Goal: Obtain resource: Obtain resource

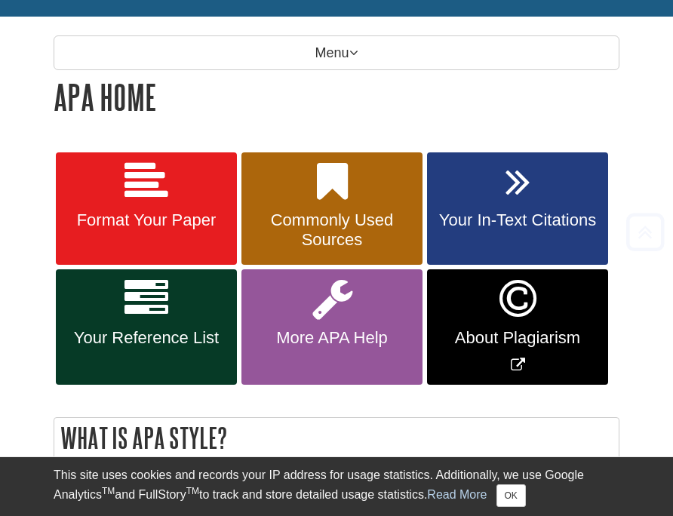
scroll to position [204, 0]
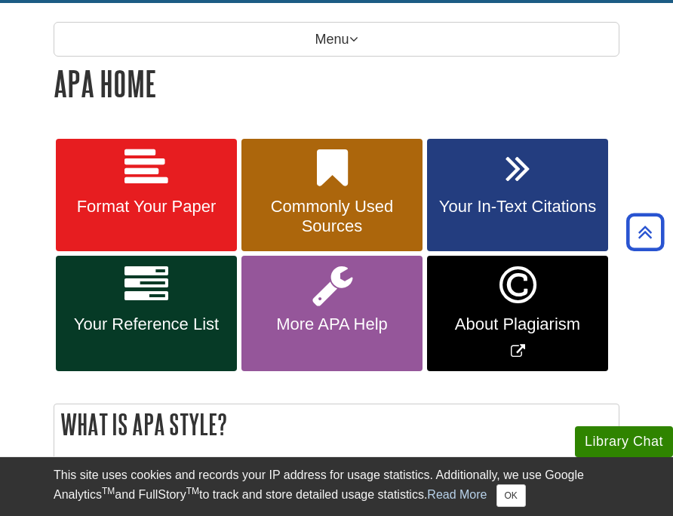
click at [149, 184] on icon at bounding box center [146, 168] width 44 height 44
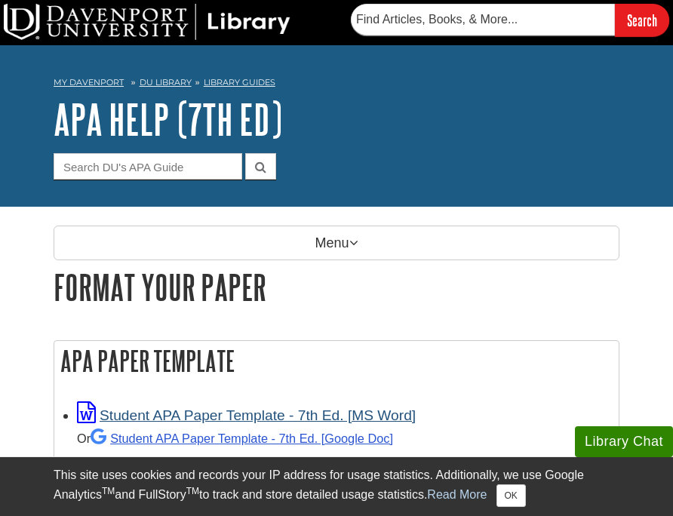
click at [376, 410] on link "Student APA Paper Template - 7th Ed. [MS Word]" at bounding box center [246, 415] width 339 height 16
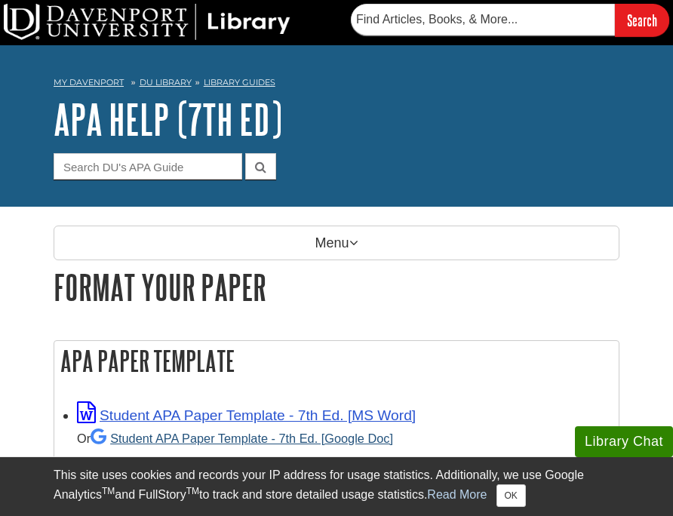
click at [347, 433] on link "Student APA Paper Template - 7th Ed. [Google Doc]" at bounding box center [242, 439] width 303 height 14
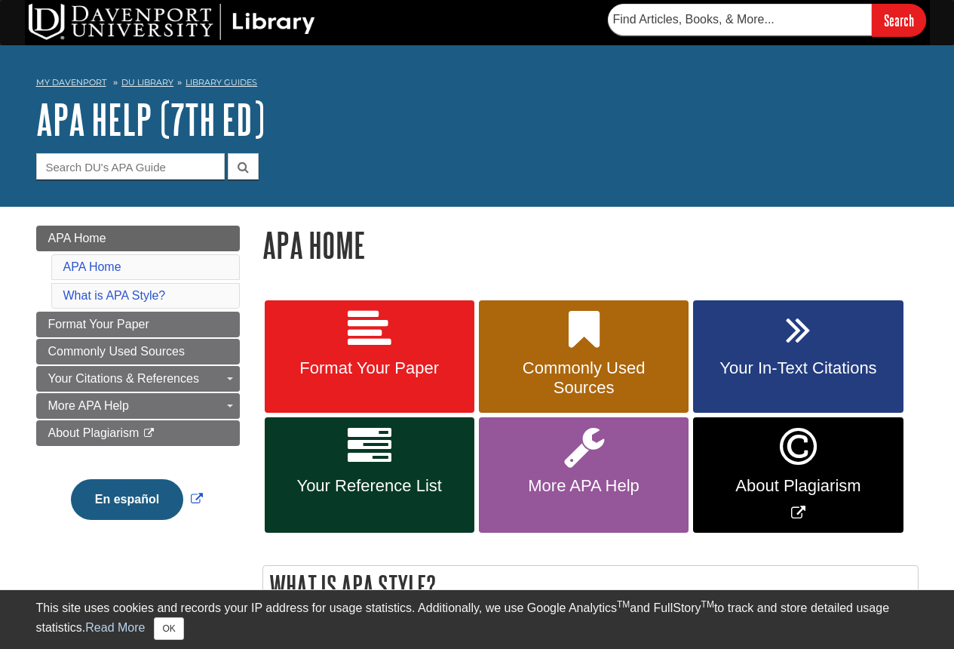
click at [379, 312] on icon at bounding box center [370, 330] width 44 height 44
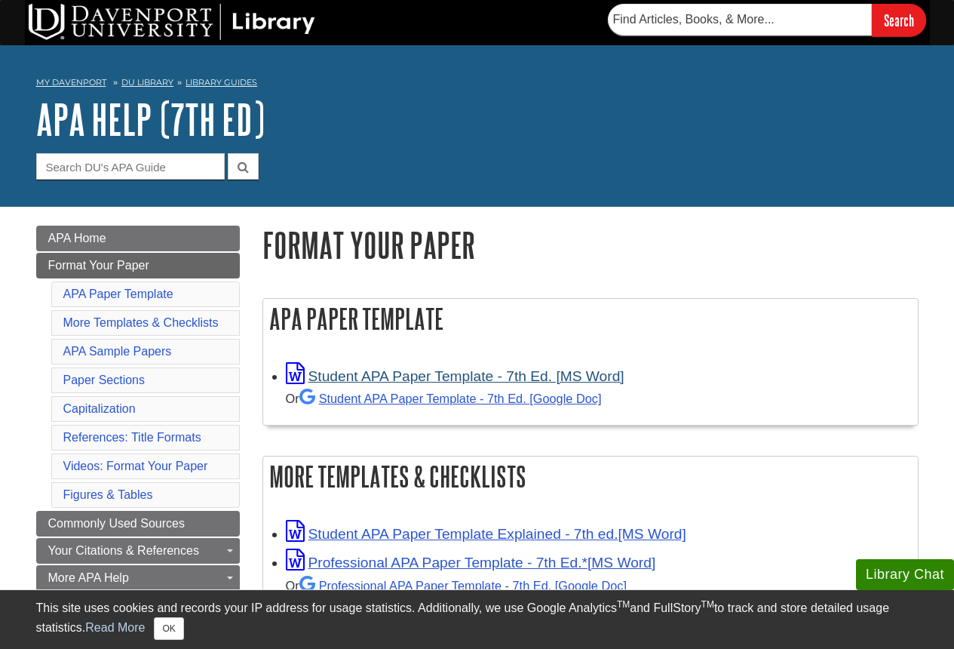
click at [536, 376] on link "Student APA Paper Template - 7th Ed. [MS Word]" at bounding box center [455, 376] width 339 height 16
